Goal: Navigation & Orientation: Find specific page/section

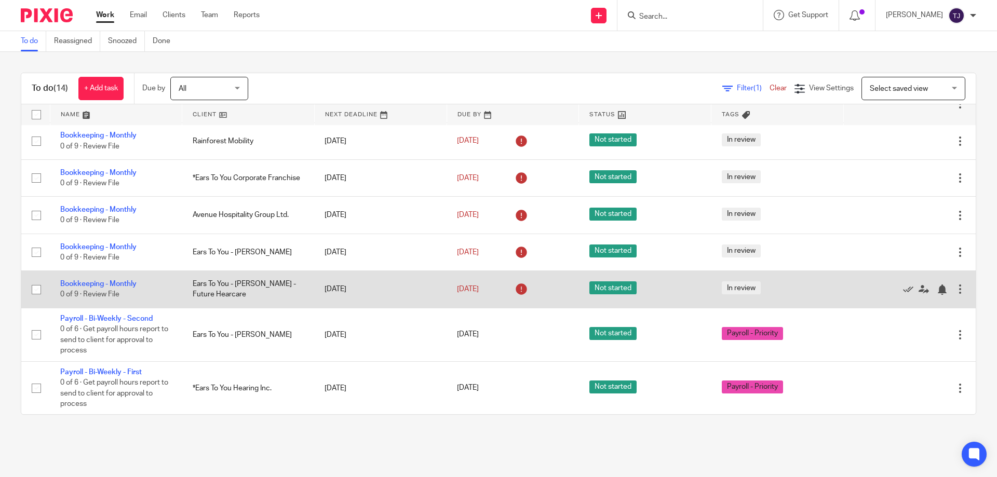
scroll to position [274, 0]
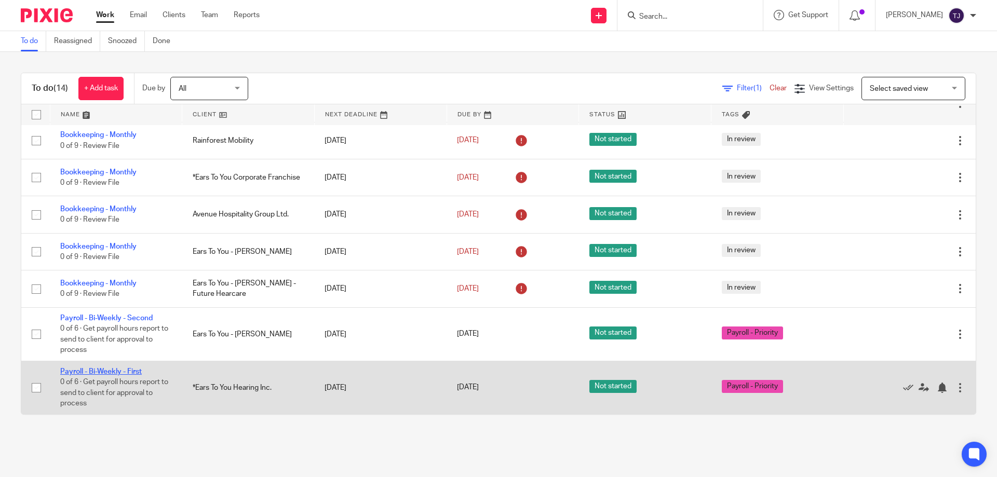
click at [104, 369] on link "Payroll - Bi-Weekly - First" at bounding box center [100, 371] width 81 height 7
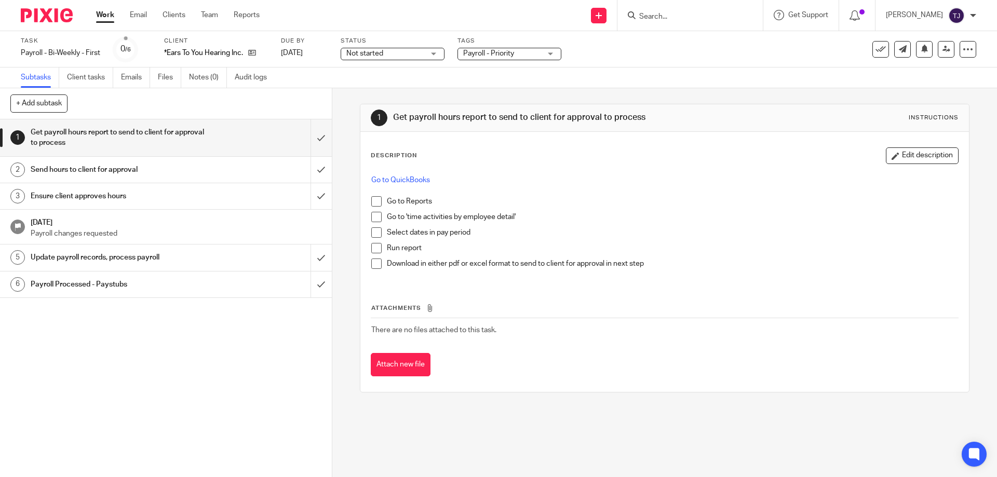
click at [34, 17] on img at bounding box center [47, 15] width 52 height 14
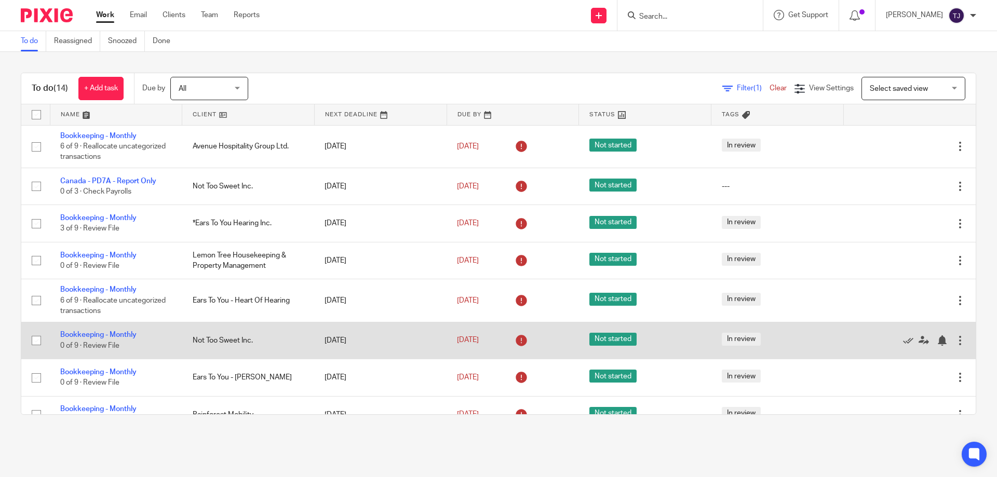
scroll to position [104, 0]
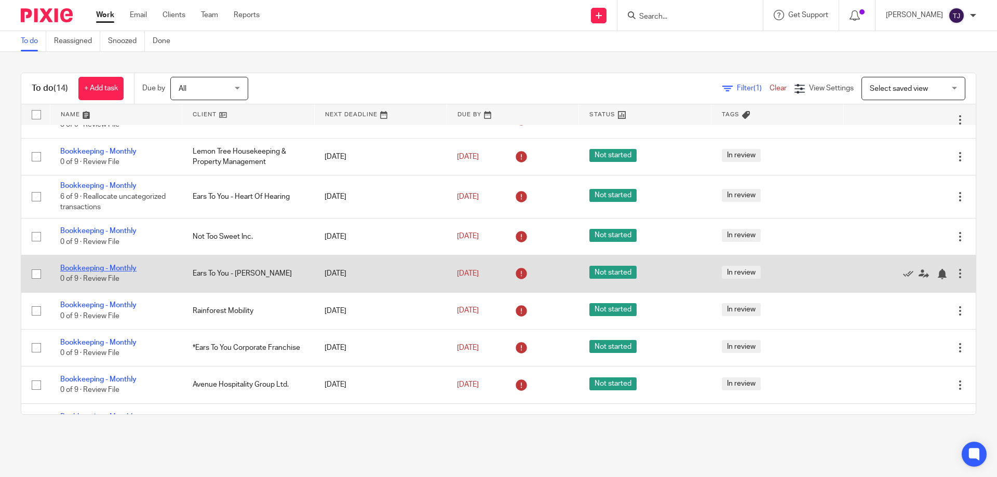
click at [102, 268] on link "Bookkeeping - Monthly" at bounding box center [98, 268] width 76 height 7
